Goal: Transaction & Acquisition: Purchase product/service

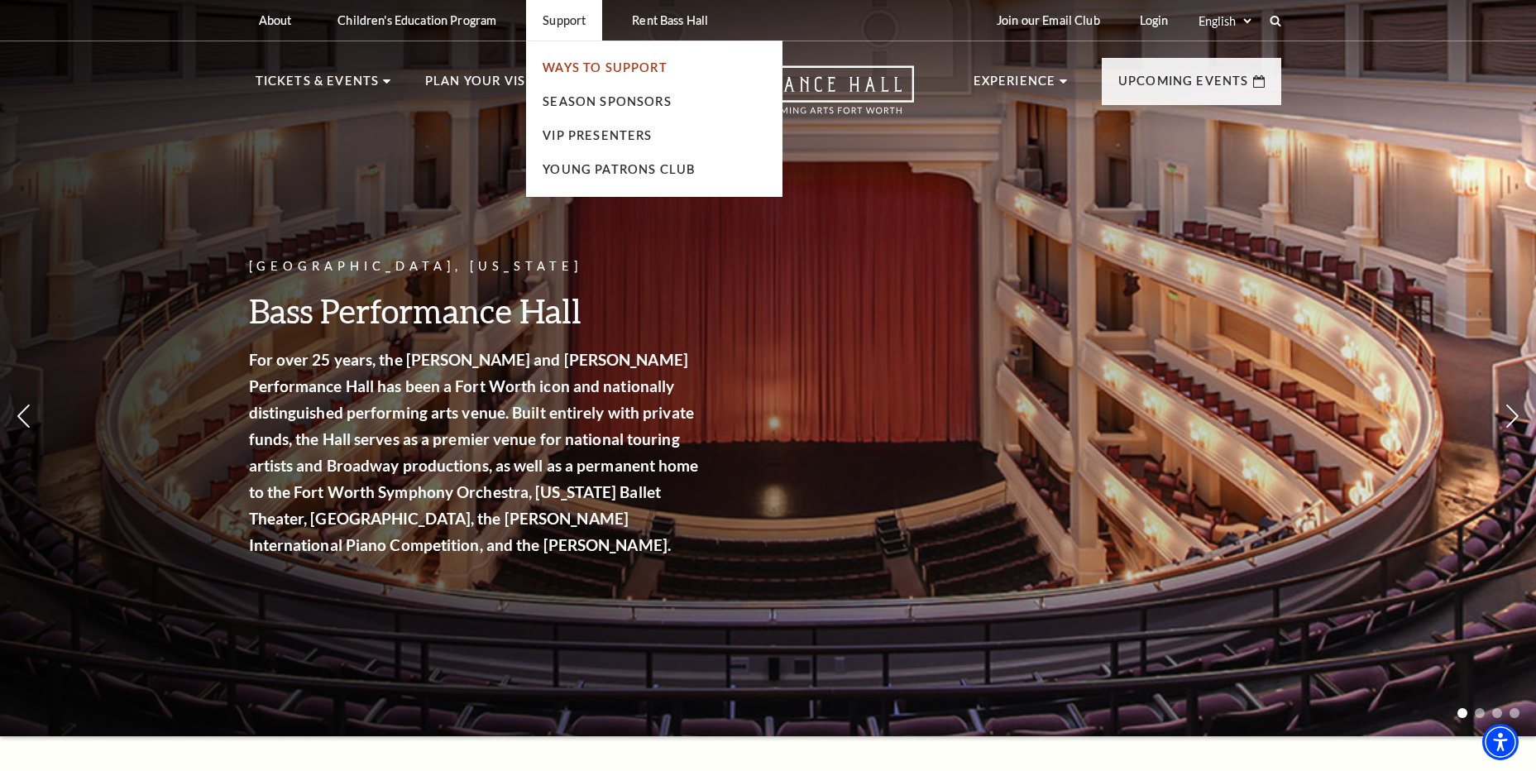
click at [549, 71] on link "Ways To Support" at bounding box center [604, 67] width 125 height 14
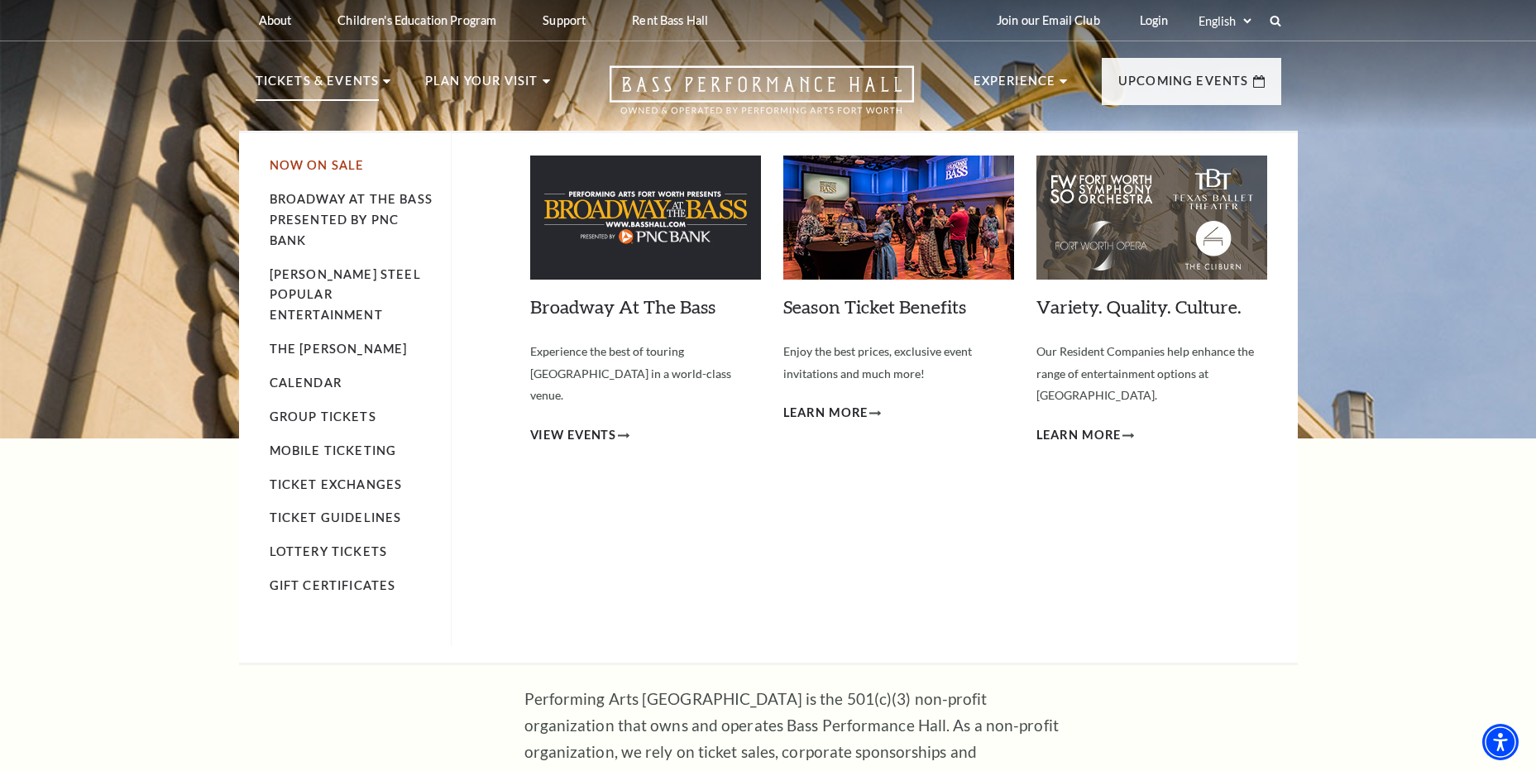
click at [307, 165] on link "Now On Sale" at bounding box center [317, 165] width 95 height 14
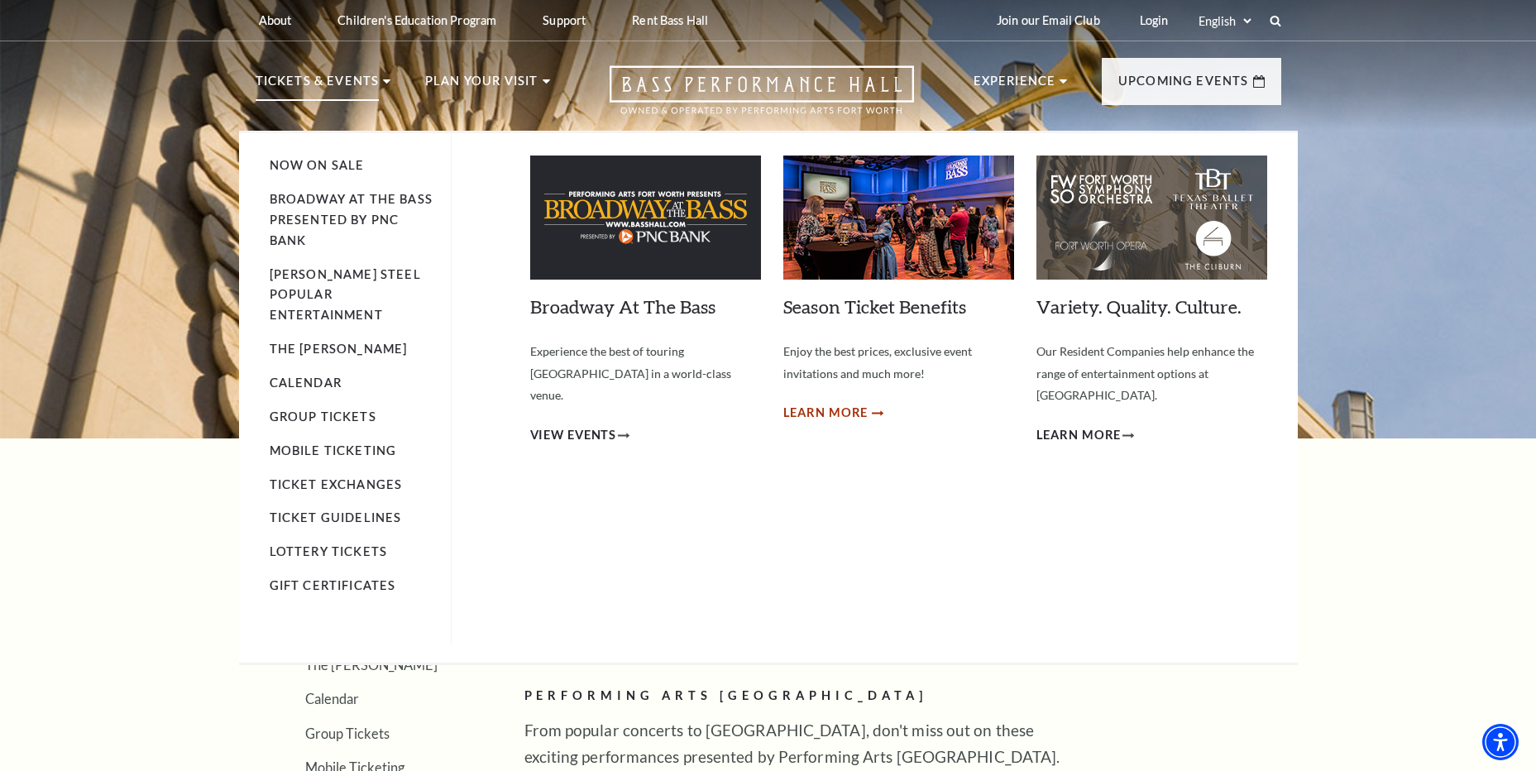
click at [820, 415] on span "Learn More" at bounding box center [825, 413] width 85 height 21
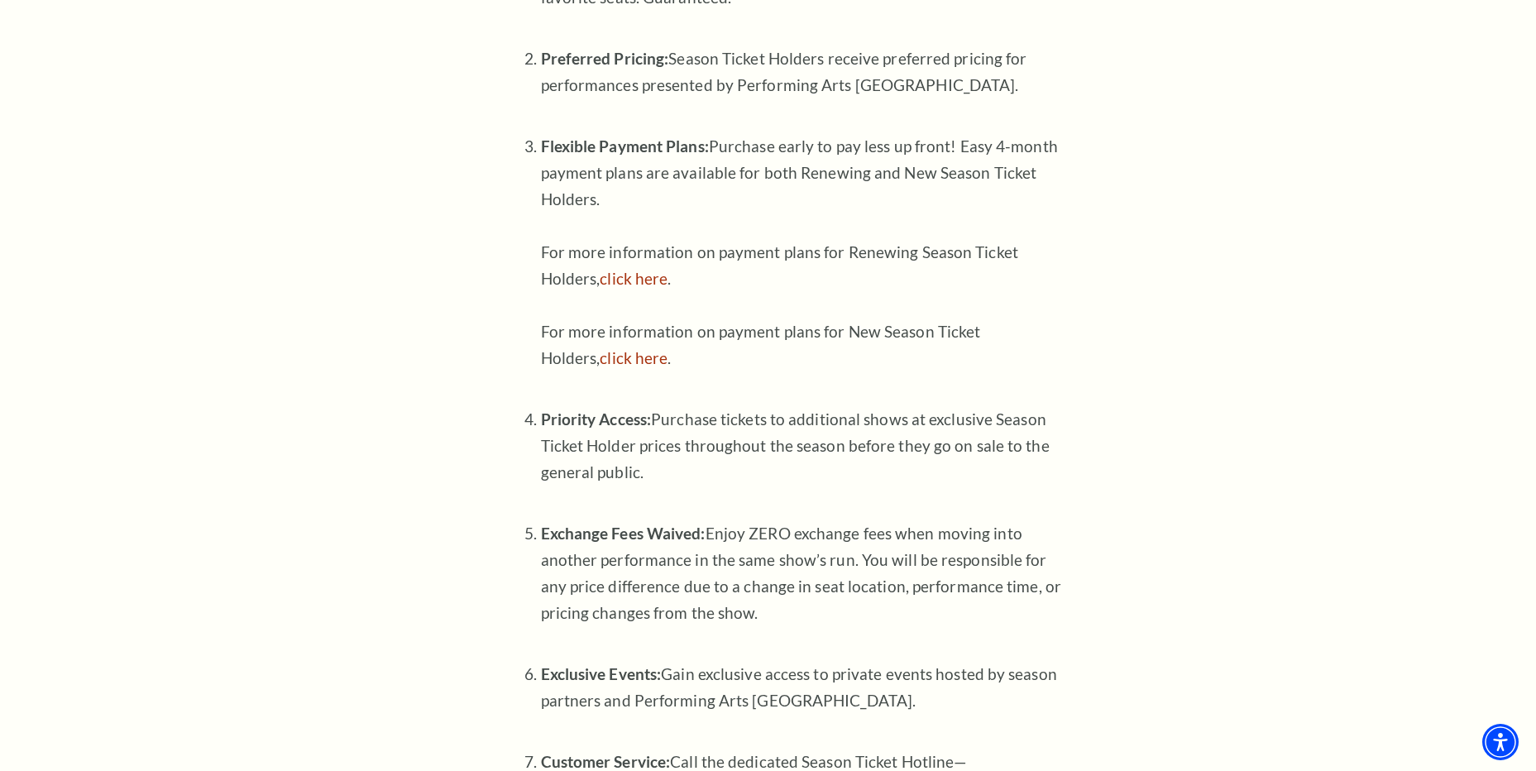
scroll to position [827, 0]
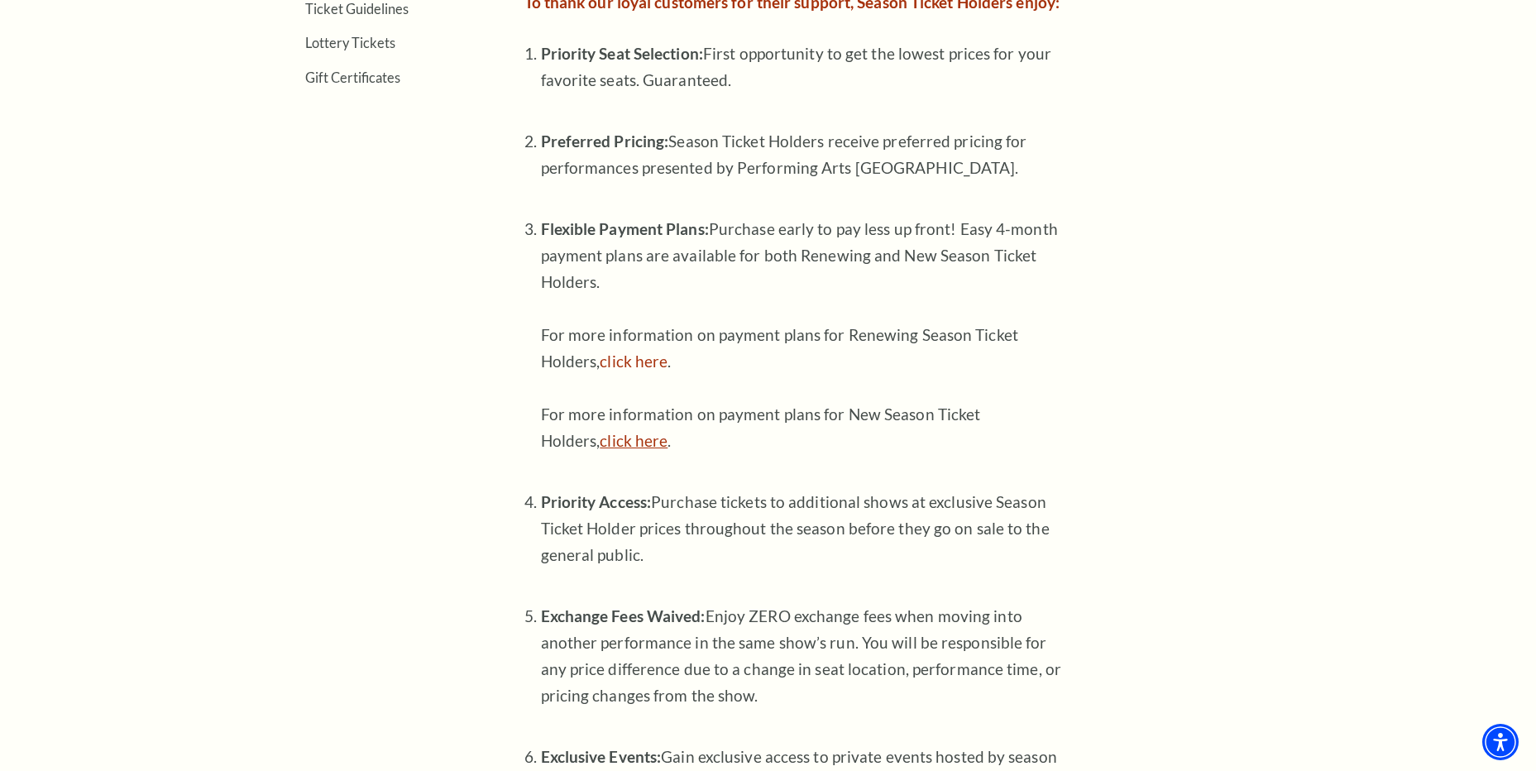
click at [628, 436] on link "click here" at bounding box center [633, 440] width 68 height 19
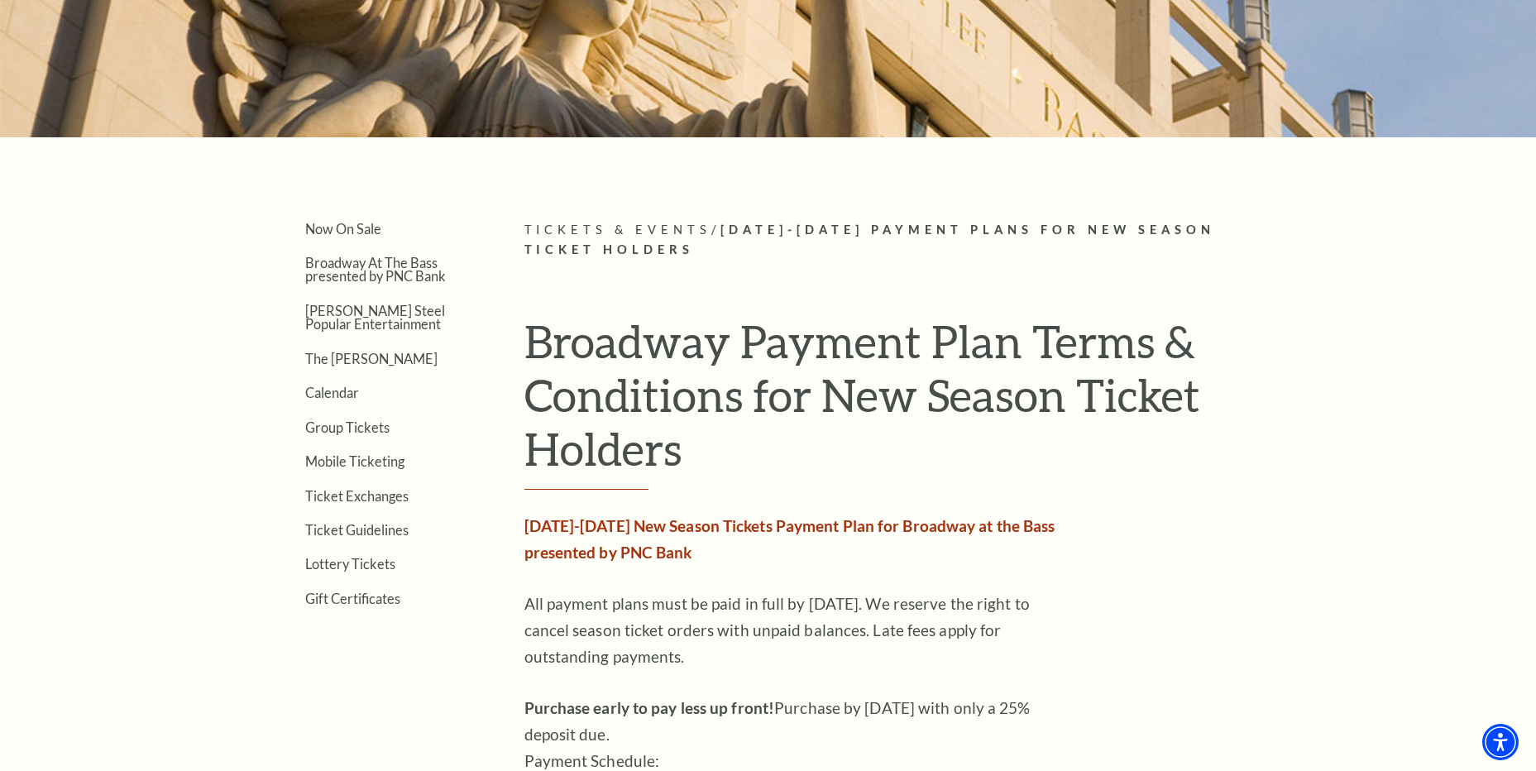
scroll to position [331, 0]
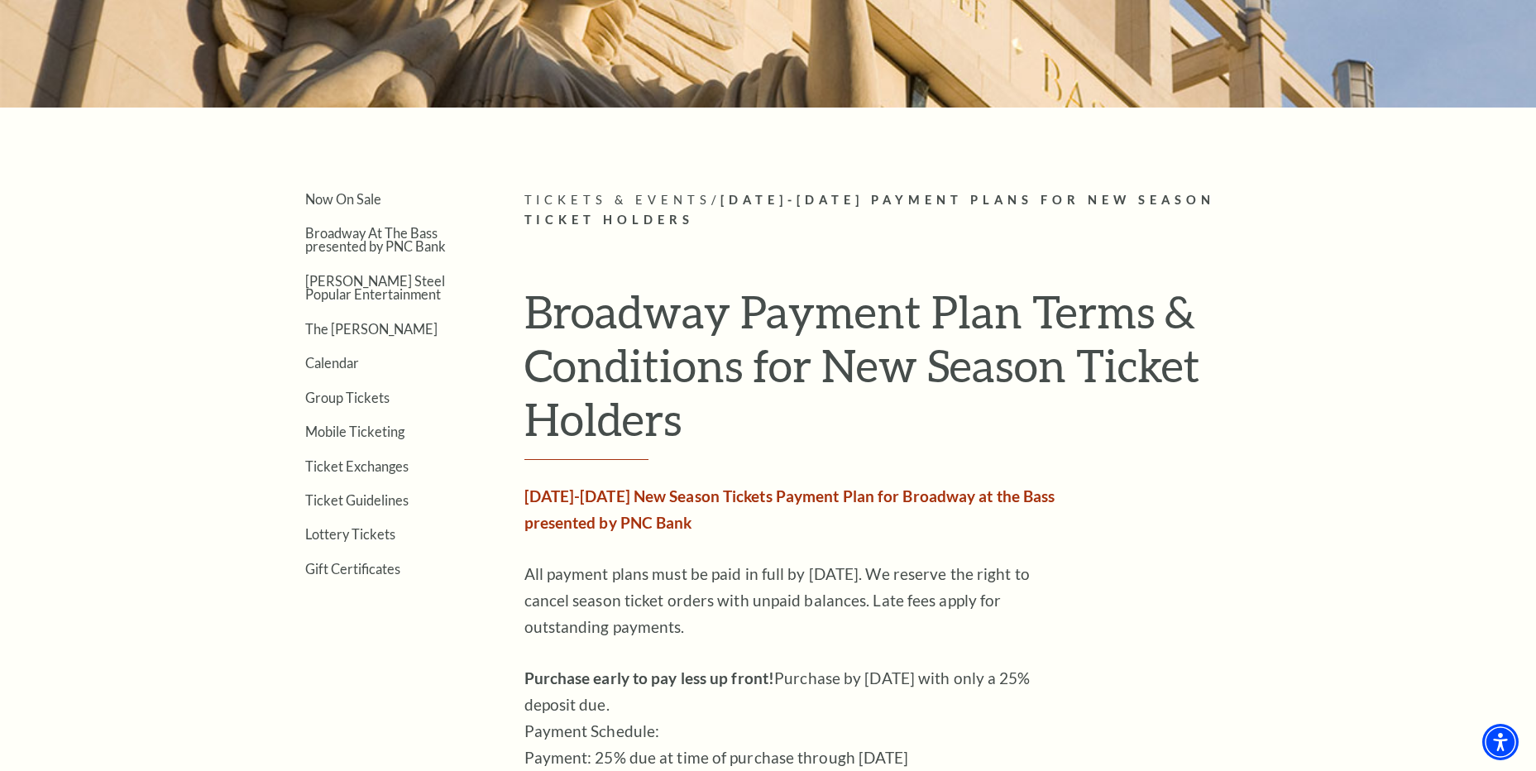
click at [350, 509] on ul "Now On Sale Broadway At The Bass presented by PNC Bank Irwin Steel Popular Ente…" at bounding box center [365, 383] width 219 height 386
click at [350, 501] on link "Ticket Guidelines" at bounding box center [356, 500] width 103 height 16
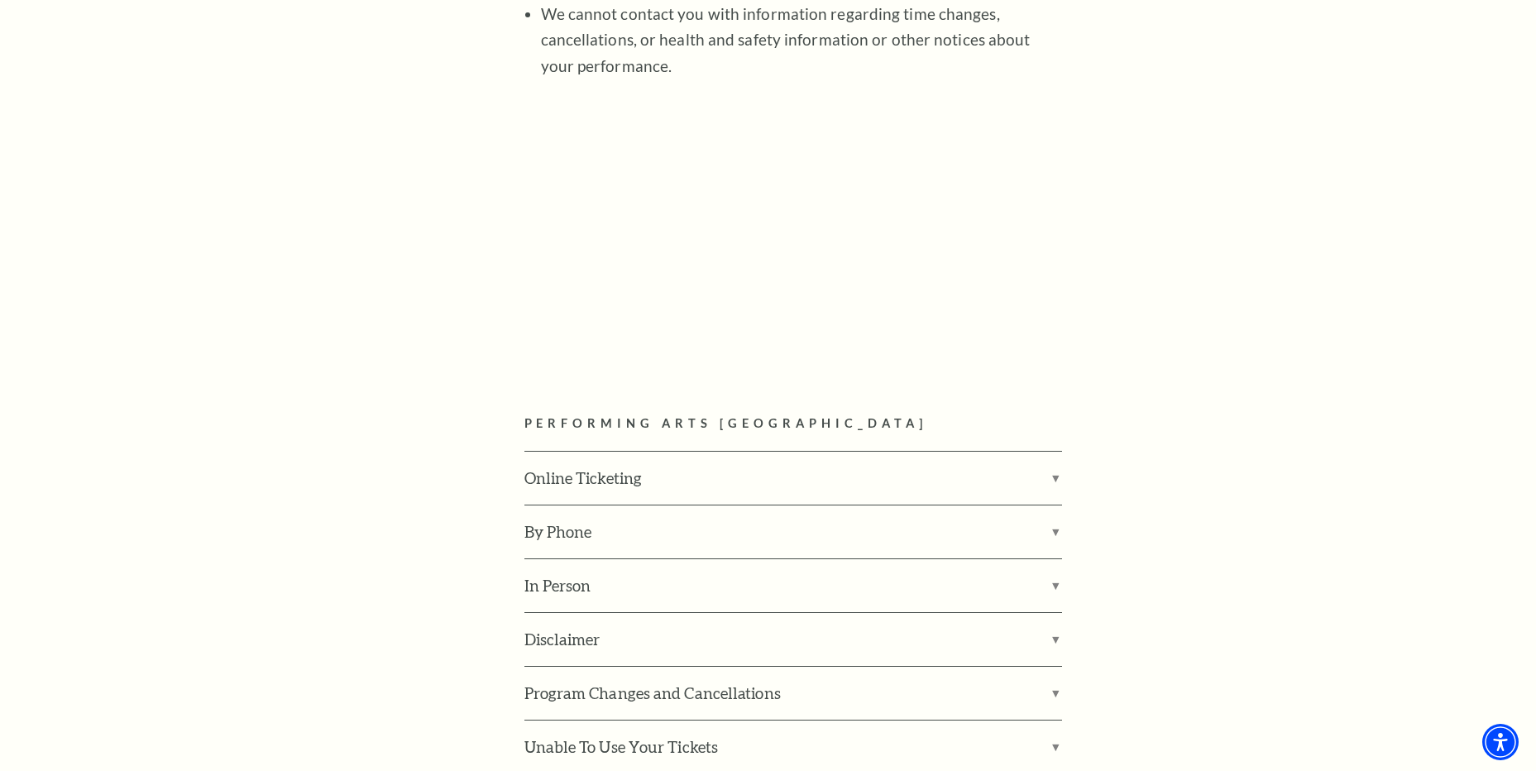
scroll to position [2150, 0]
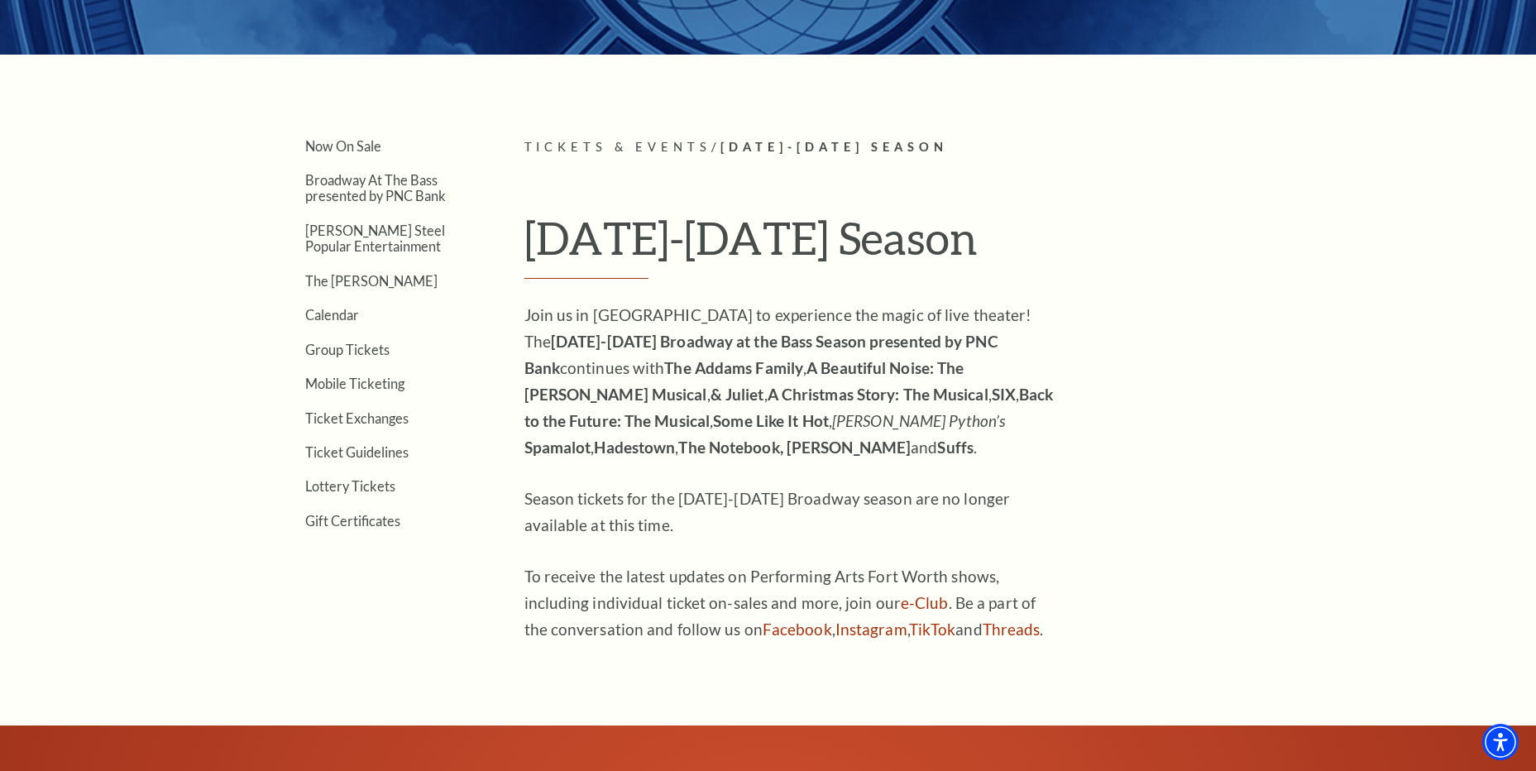
scroll to position [413, 0]
